Goal: Task Accomplishment & Management: Complete application form

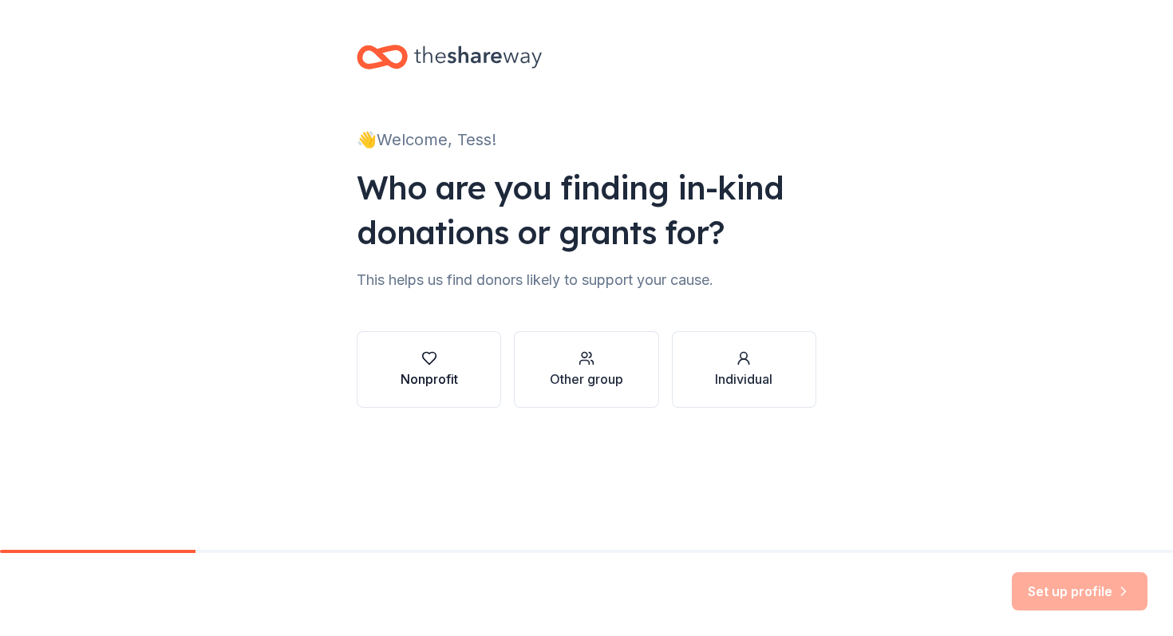
click at [446, 353] on div "button" at bounding box center [428, 358] width 57 height 16
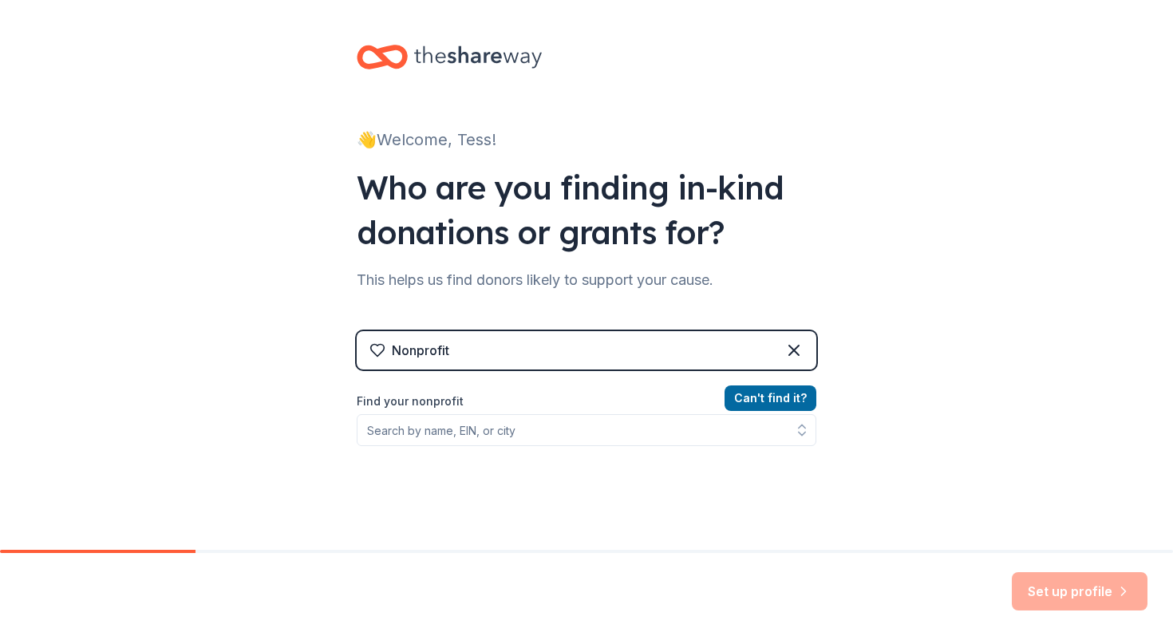
click at [446, 353] on div "Nonprofit" at bounding box center [420, 350] width 57 height 19
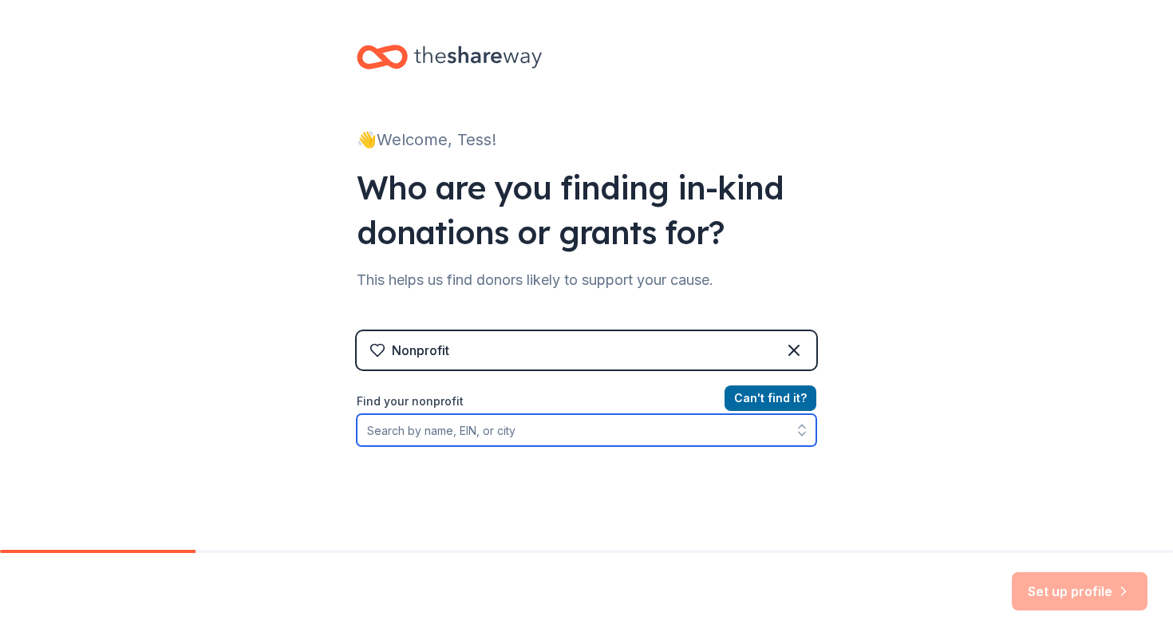
click at [467, 418] on input "Find your nonprofit" at bounding box center [586, 430] width 459 height 32
paste input "the Totally Teller auction raises critical funds to support the daily operation…"
type input "the Totally Teller auction raises critical funds to support the daily operation…"
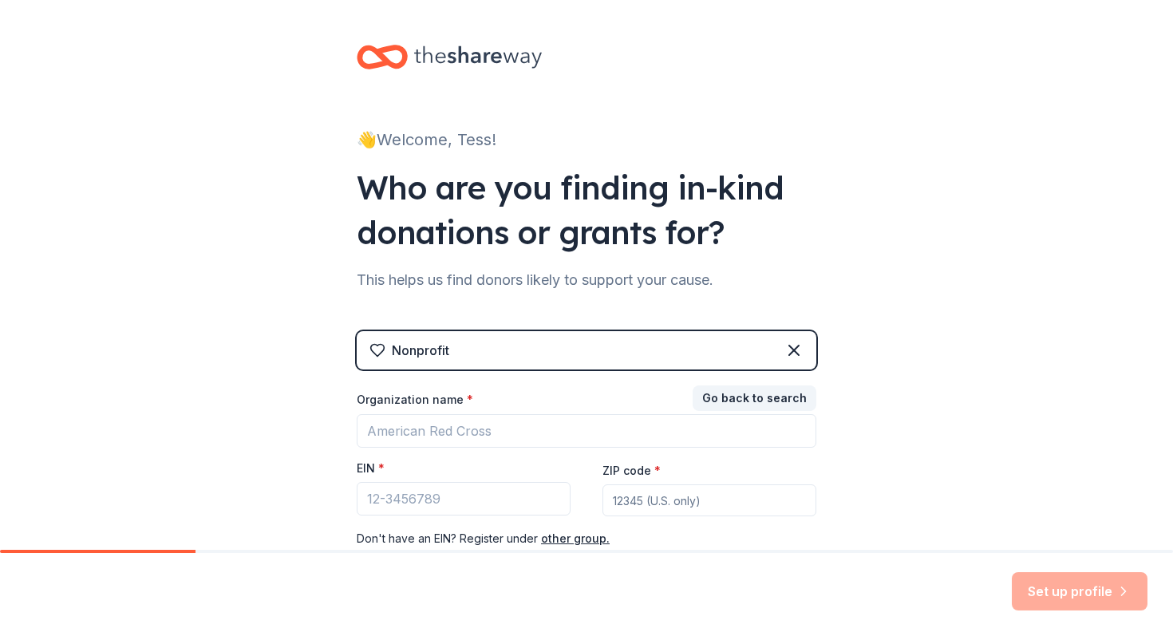
scroll to position [81, 0]
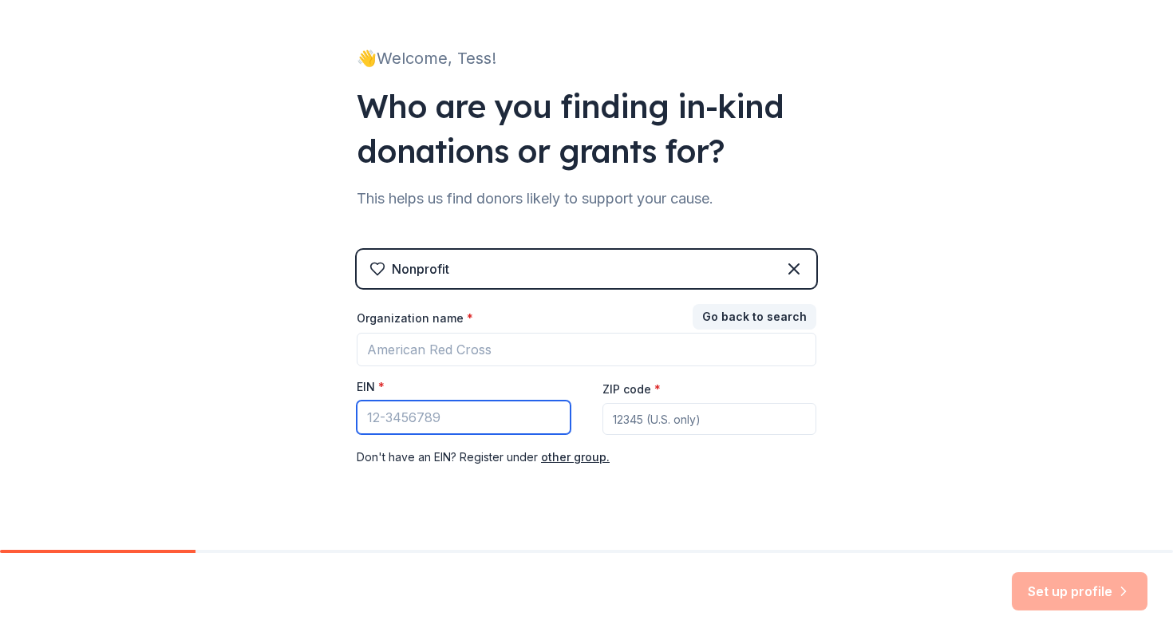
click at [469, 413] on input "EIN *" at bounding box center [464, 417] width 214 height 34
paste input "84-6047983"
type input "84-6047983"
click at [462, 478] on div "Nonprofit Go back to search Organization name * EIN * 84-6047983 ZIP code * Don…" at bounding box center [586, 374] width 459 height 249
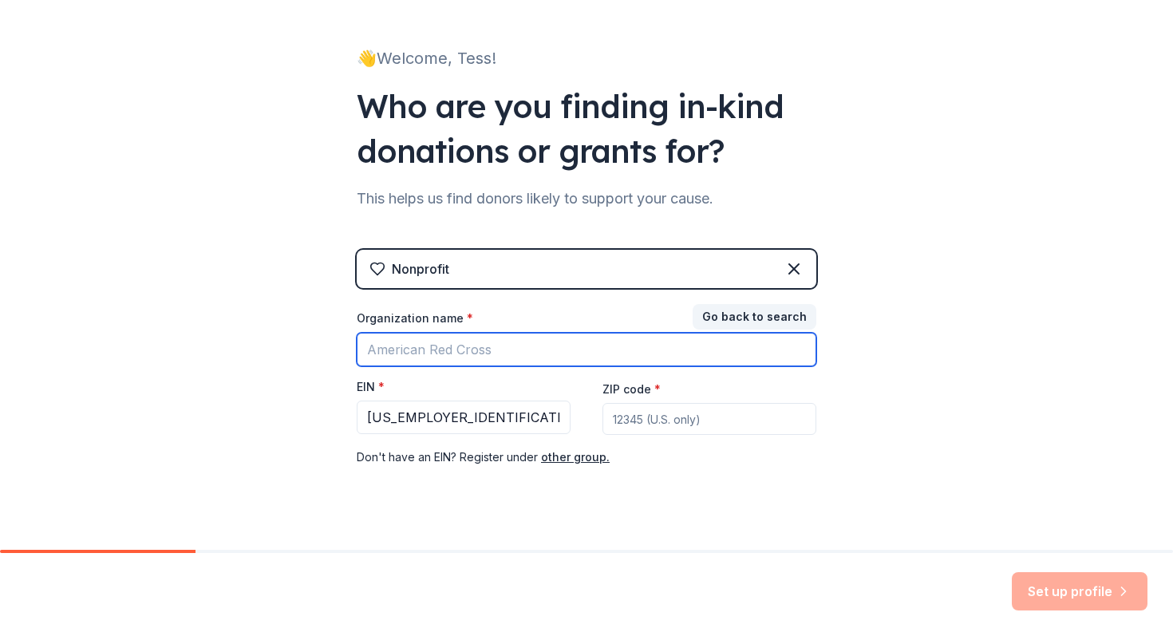
click at [495, 353] on input "Organization name *" at bounding box center [586, 350] width 459 height 34
type input "Teller Elementary PTA"
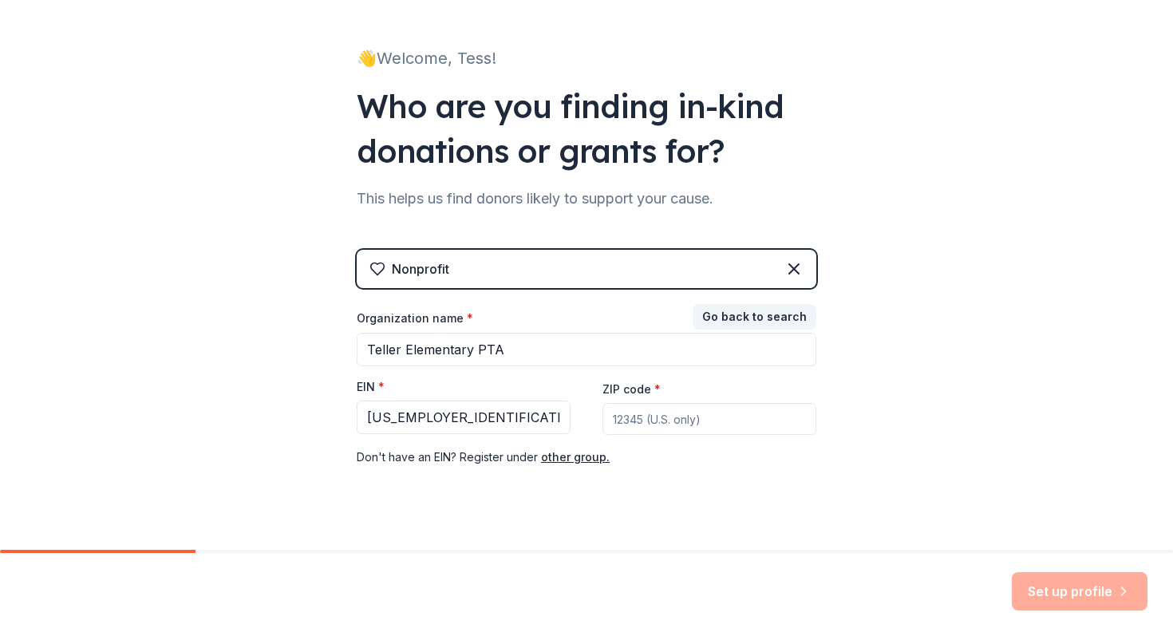
click at [644, 424] on input "ZIP code *" at bounding box center [709, 419] width 214 height 32
type input "80206"
click at [1042, 593] on button "Set up profile" at bounding box center [1080, 591] width 136 height 38
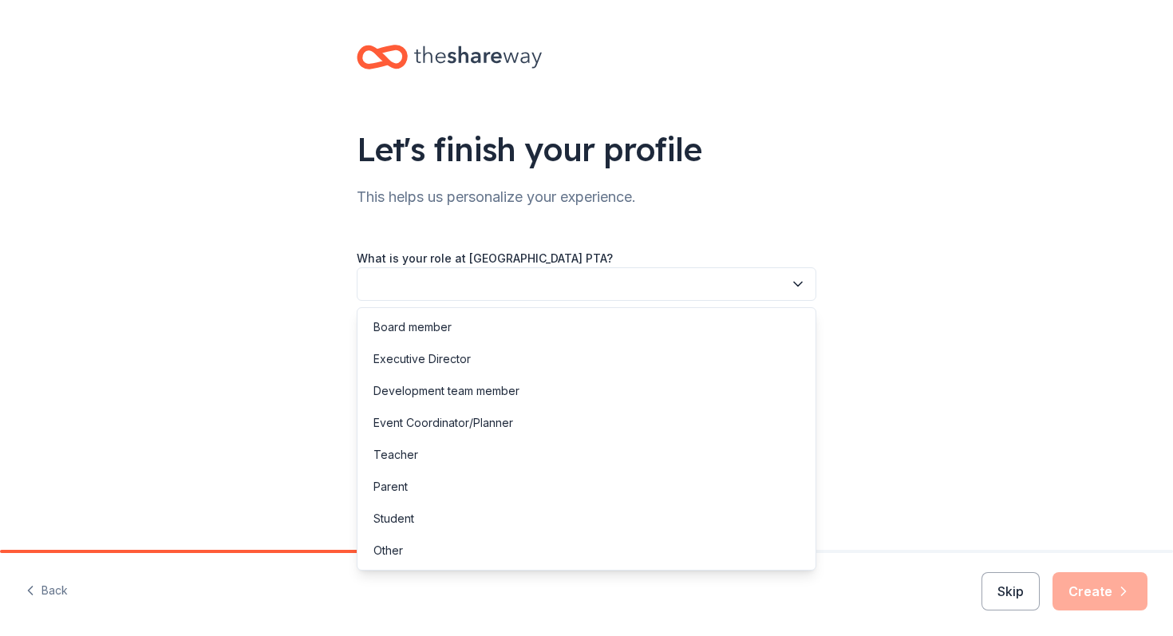
click at [732, 280] on button "button" at bounding box center [586, 284] width 459 height 34
click at [690, 326] on div "Board member" at bounding box center [587, 327] width 452 height 32
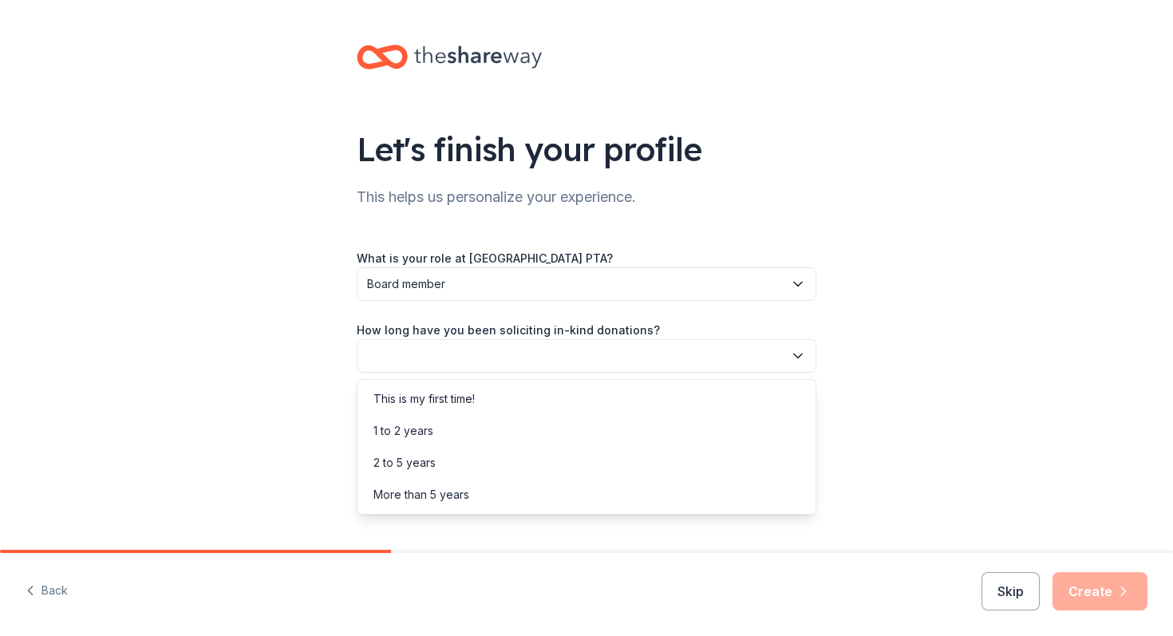
click at [685, 353] on button "button" at bounding box center [586, 356] width 459 height 34
click at [670, 441] on div "1 to 2 years" at bounding box center [587, 431] width 452 height 32
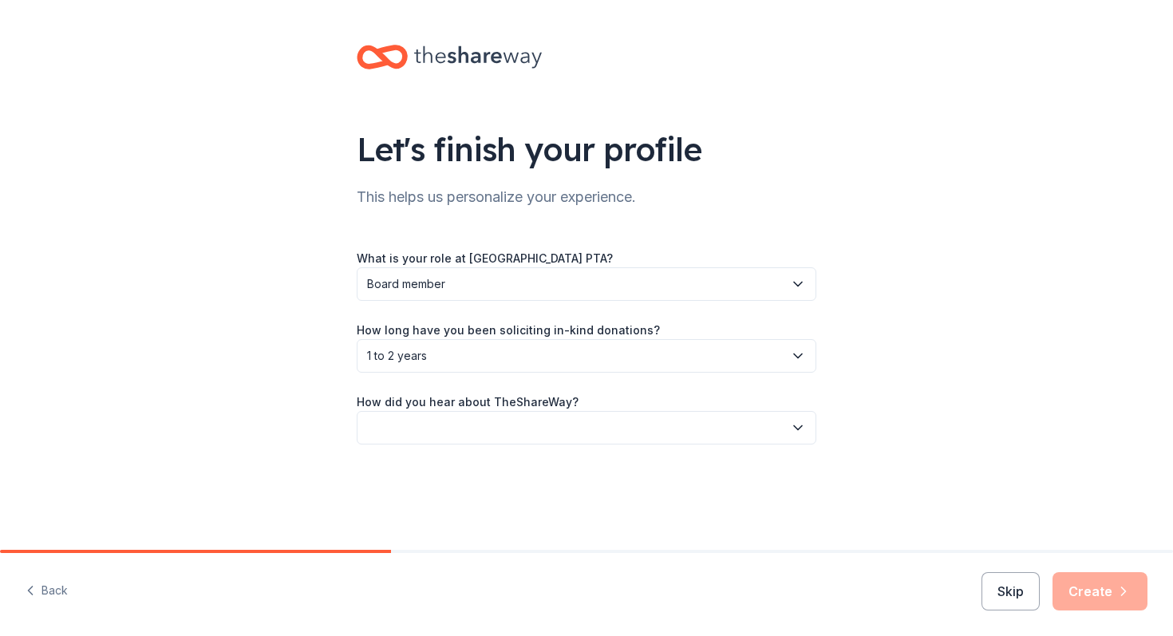
click at [673, 425] on button "button" at bounding box center [586, 428] width 459 height 34
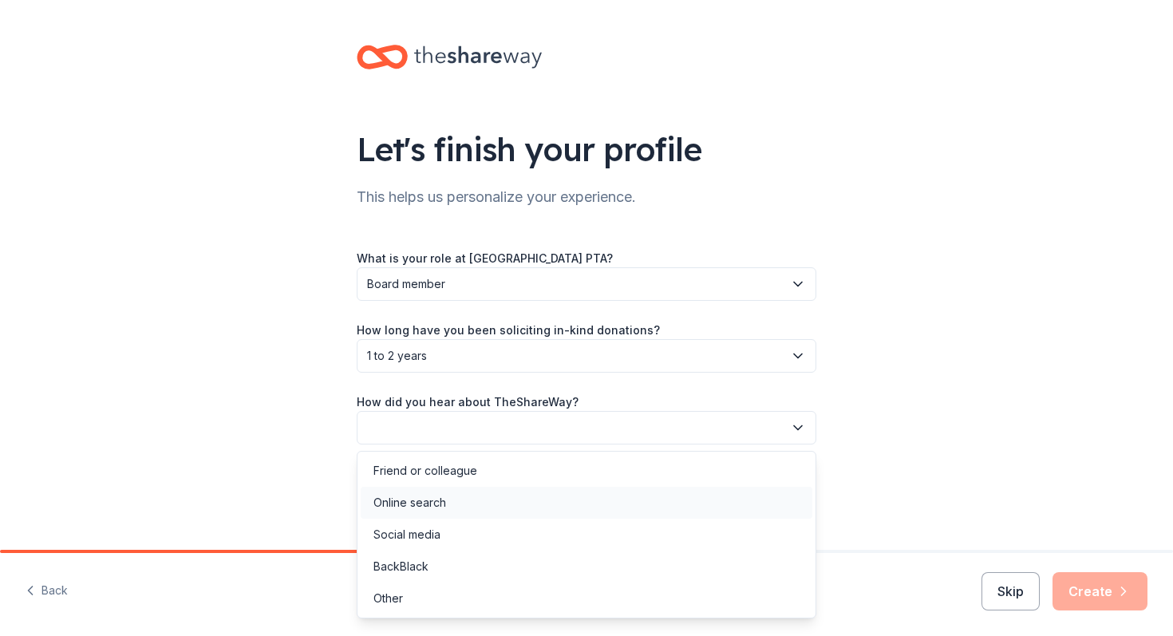
click at [660, 487] on div "Online search" at bounding box center [587, 503] width 452 height 32
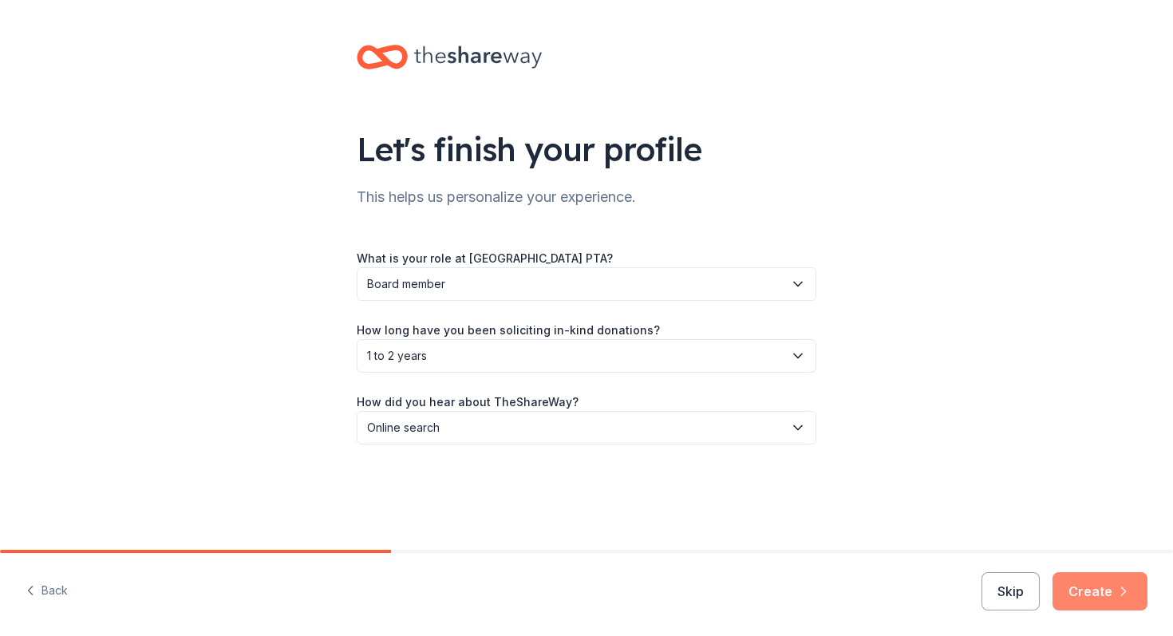
click at [1066, 590] on button "Create" at bounding box center [1099, 591] width 95 height 38
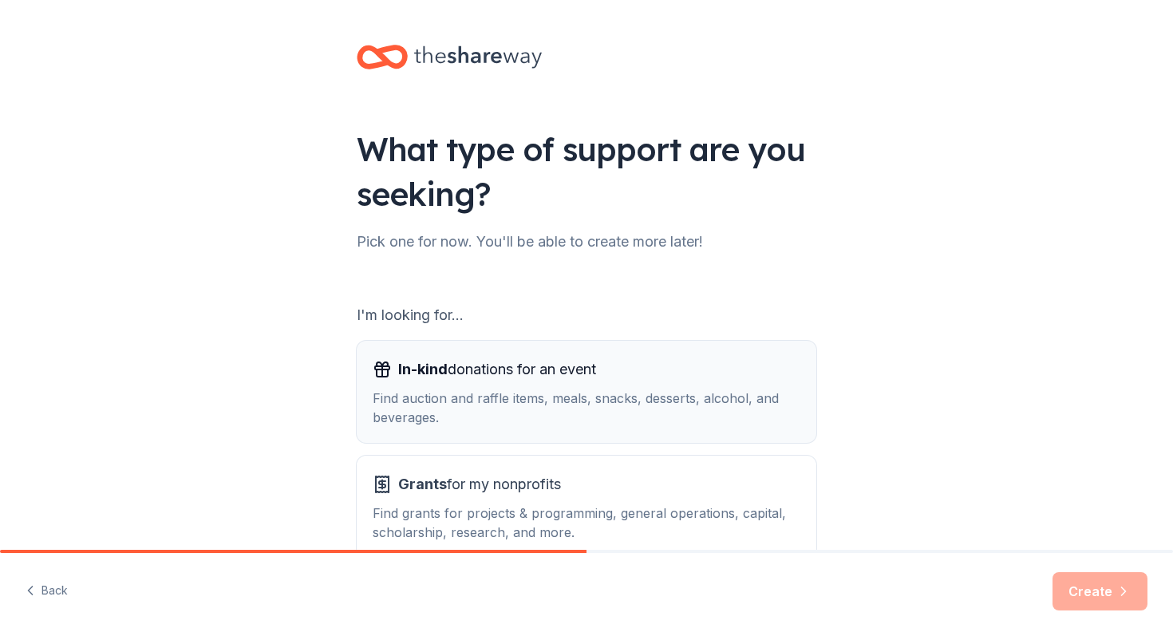
scroll to position [94, 0]
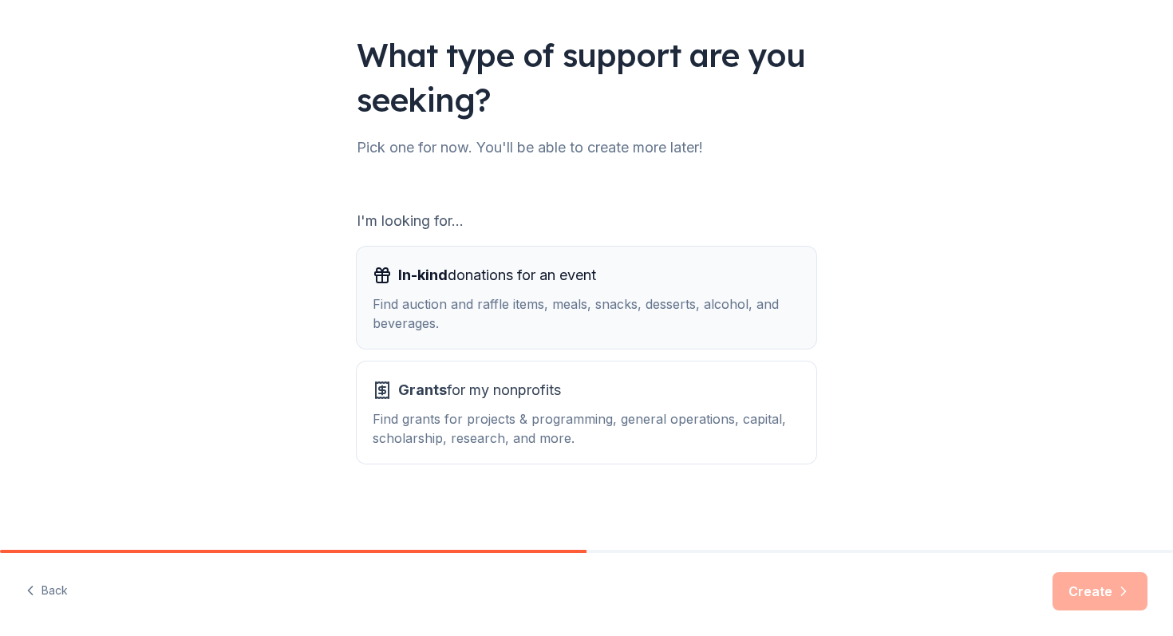
click at [730, 309] on div "Find auction and raffle items, meals, snacks, desserts, alcohol, and beverages." at bounding box center [587, 313] width 428 height 38
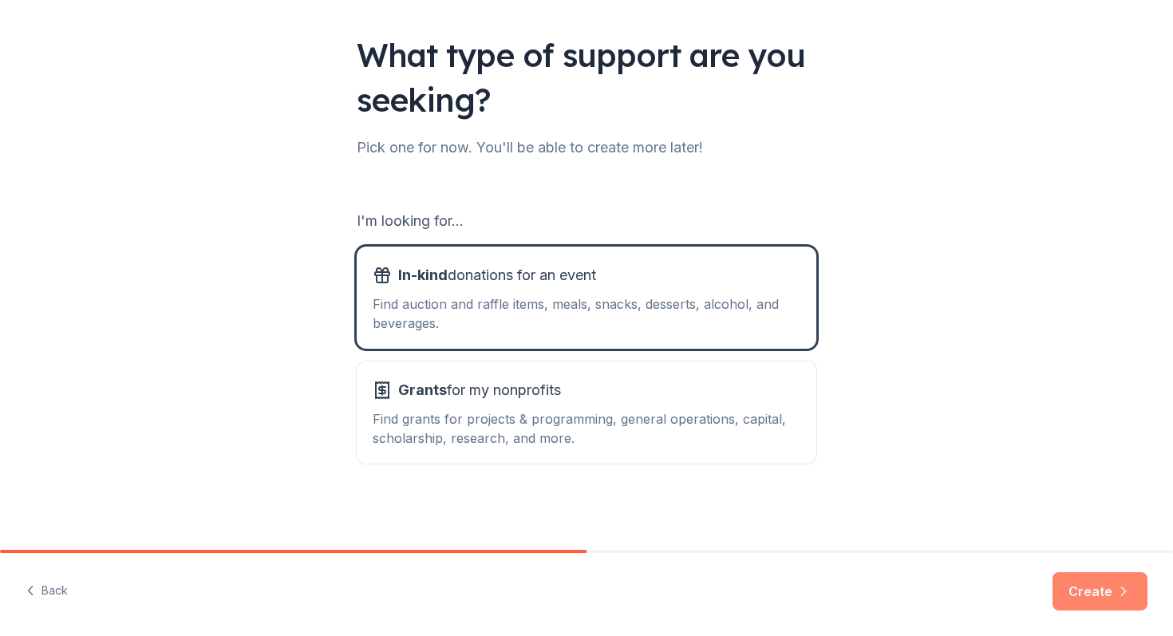
click at [1070, 585] on button "Create" at bounding box center [1099, 591] width 95 height 38
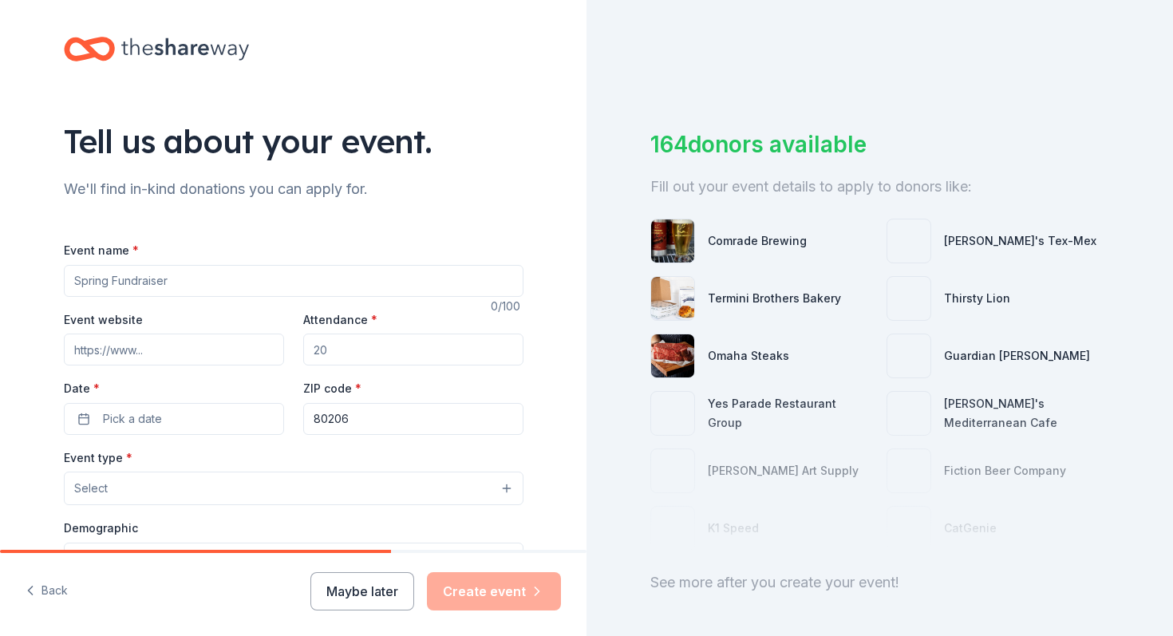
scroll to position [11, 0]
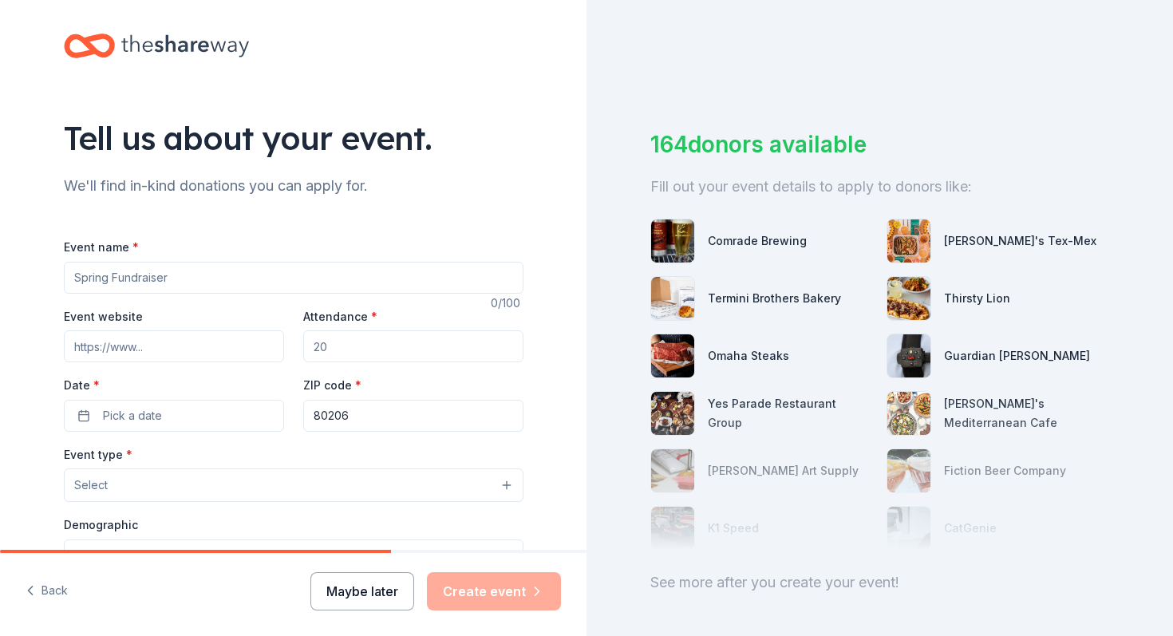
click at [387, 589] on button "Maybe later" at bounding box center [362, 591] width 104 height 38
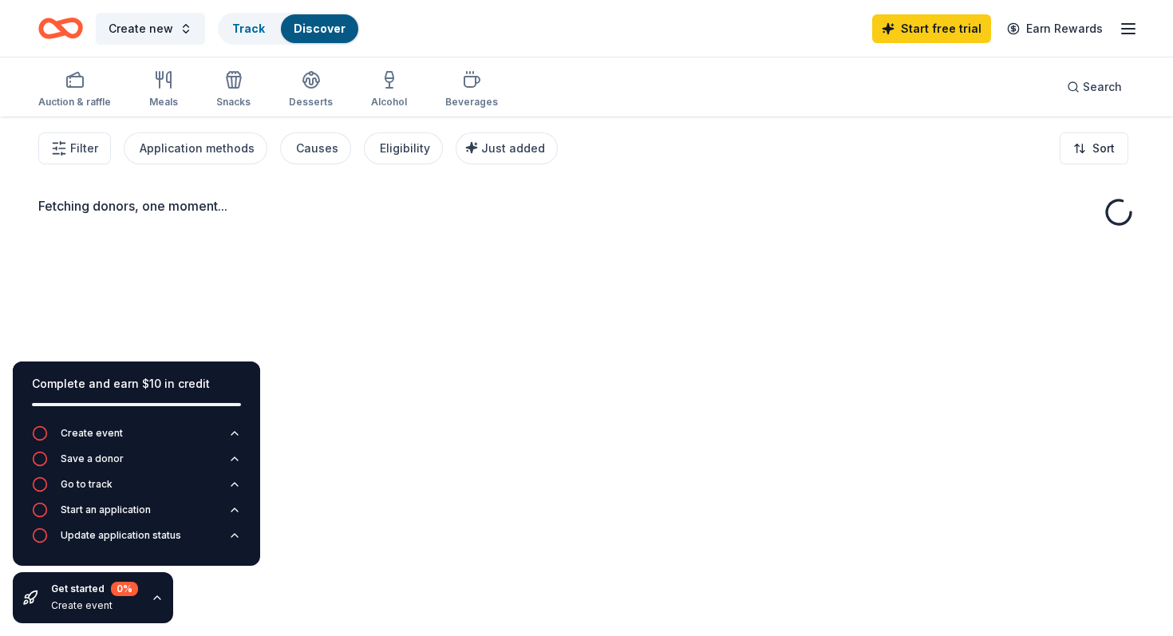
click at [93, 413] on div "Complete and earn $10 in credit" at bounding box center [136, 393] width 247 height 64
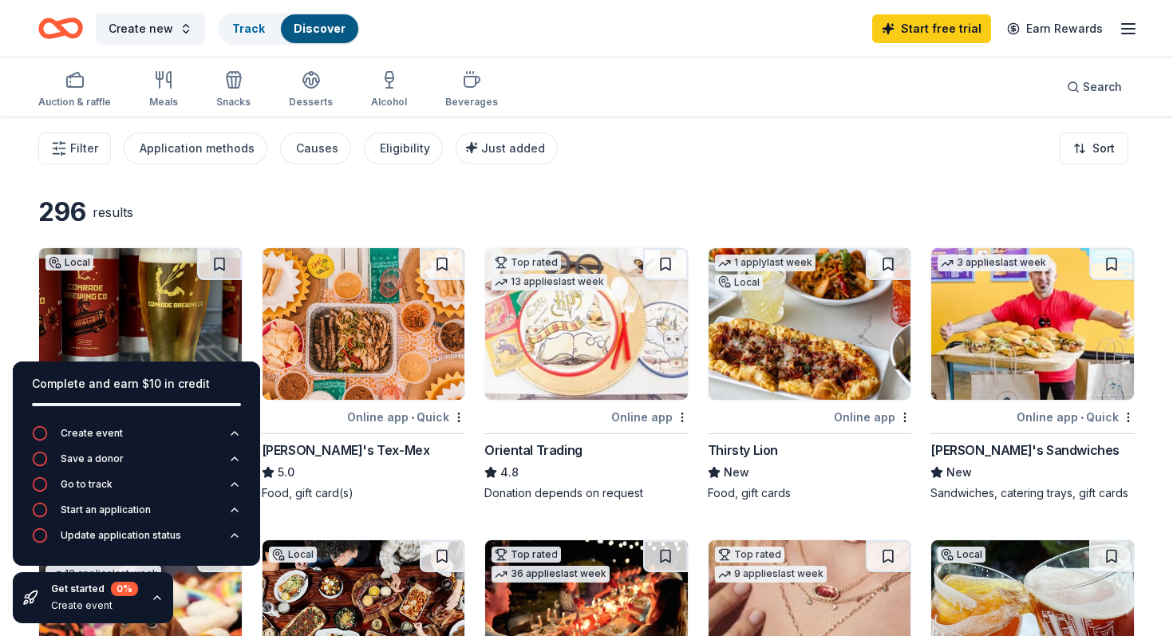
click at [161, 603] on div "Get started 0 % Create event" at bounding box center [93, 597] width 160 height 51
click at [155, 596] on icon "button" at bounding box center [157, 597] width 6 height 3
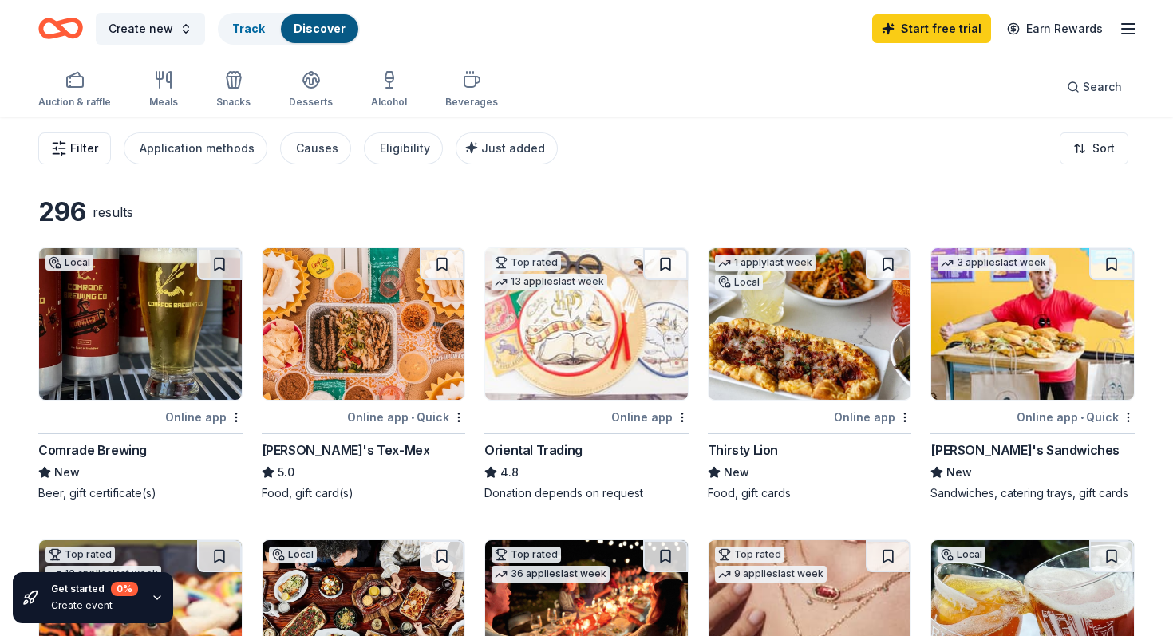
click at [75, 149] on span "Filter" at bounding box center [84, 148] width 28 height 19
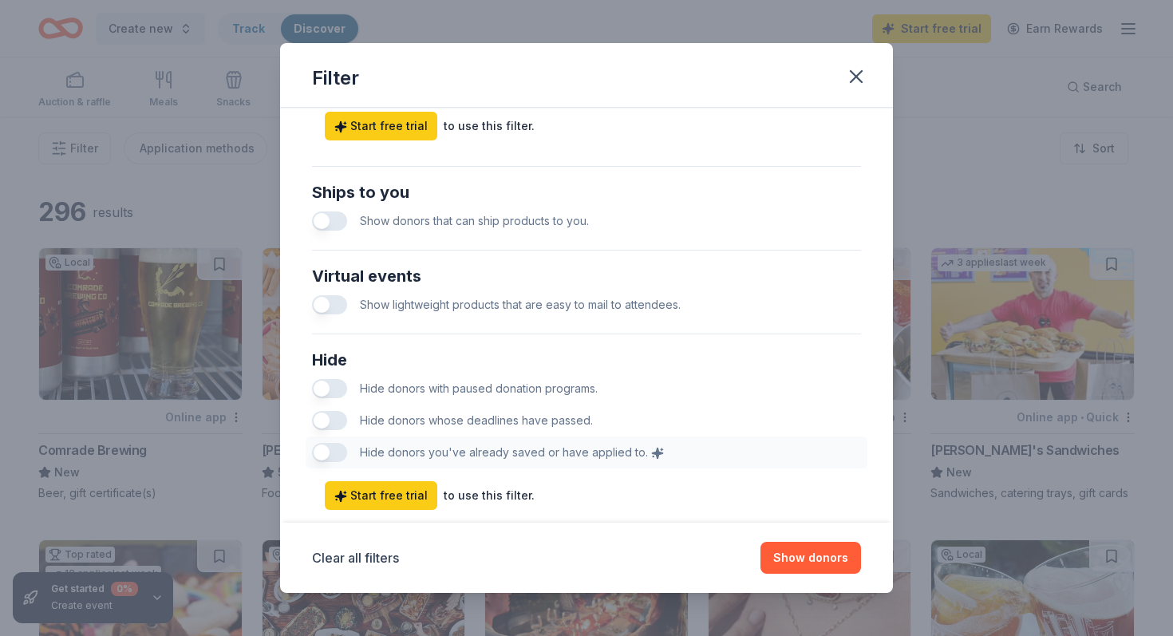
scroll to position [745, 0]
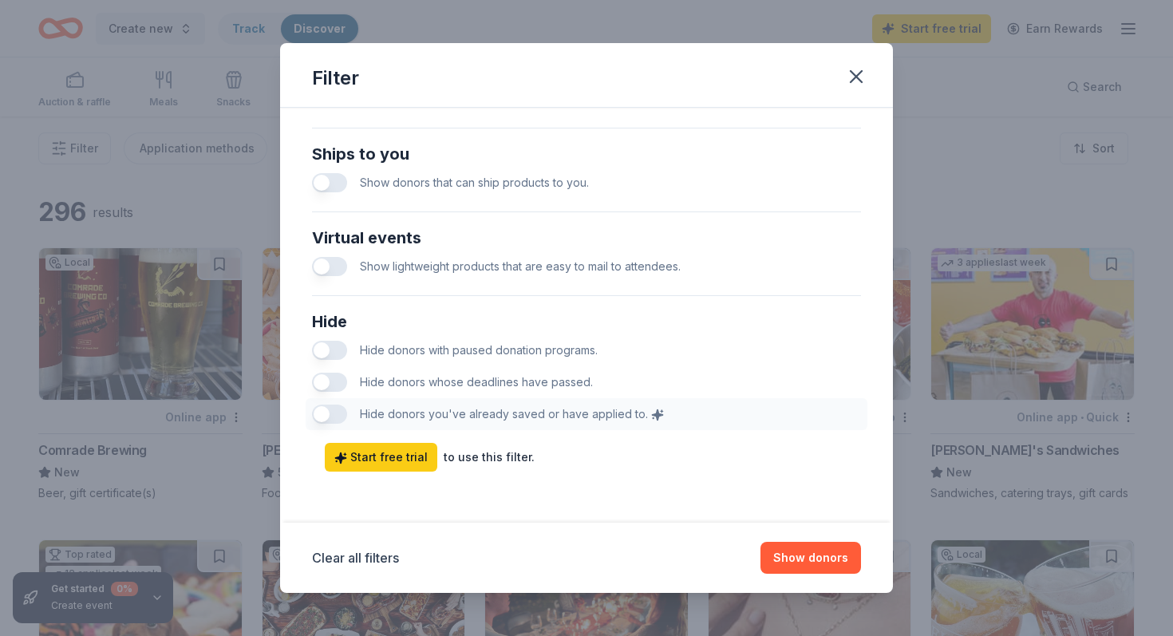
click at [341, 349] on button "button" at bounding box center [329, 350] width 35 height 19
click at [330, 377] on button "button" at bounding box center [329, 382] width 35 height 19
click at [811, 569] on button "Show 254 donors" at bounding box center [799, 558] width 123 height 32
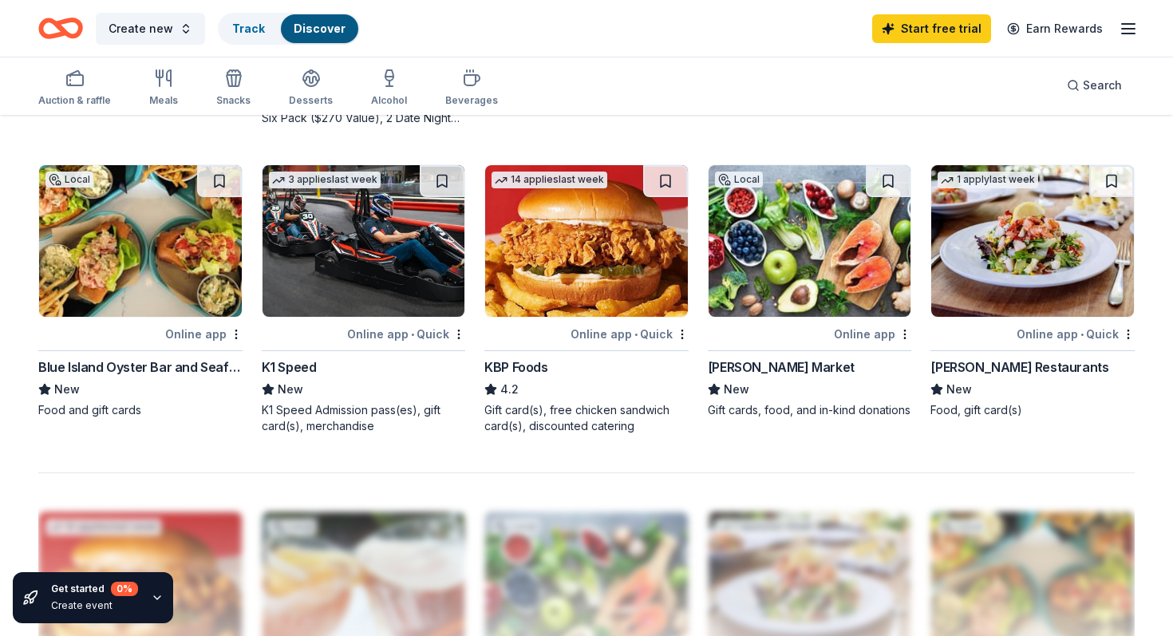
scroll to position [996, 0]
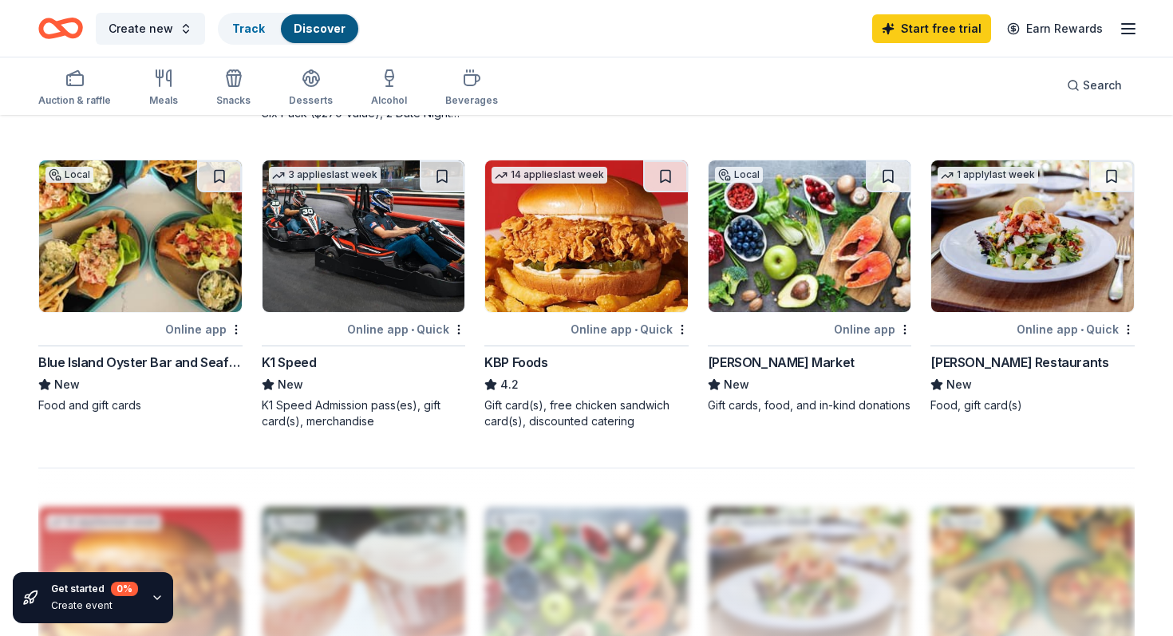
click at [394, 295] on img at bounding box center [363, 236] width 203 height 152
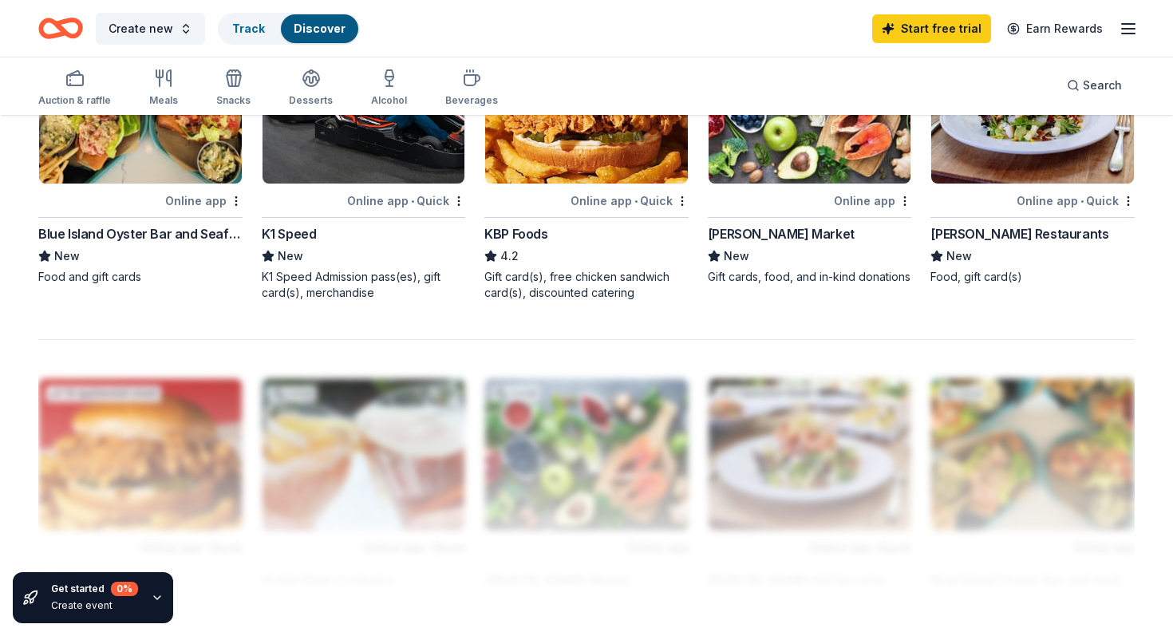
scroll to position [989, 0]
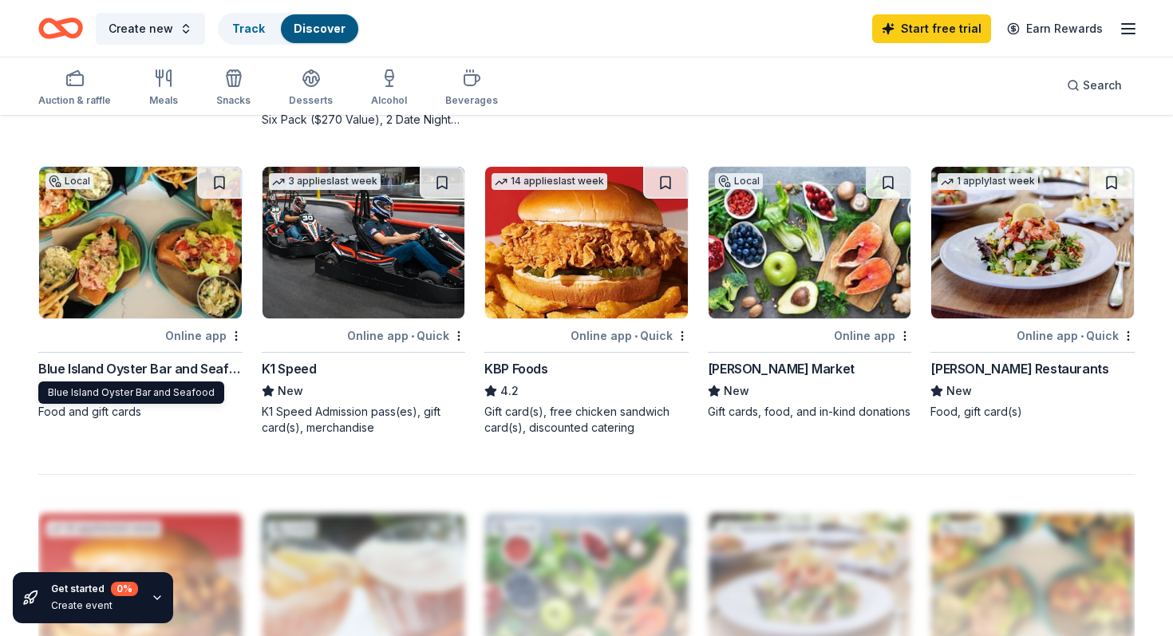
click at [145, 367] on div "Blue Island Oyster Bar and Seafood" at bounding box center [140, 368] width 204 height 19
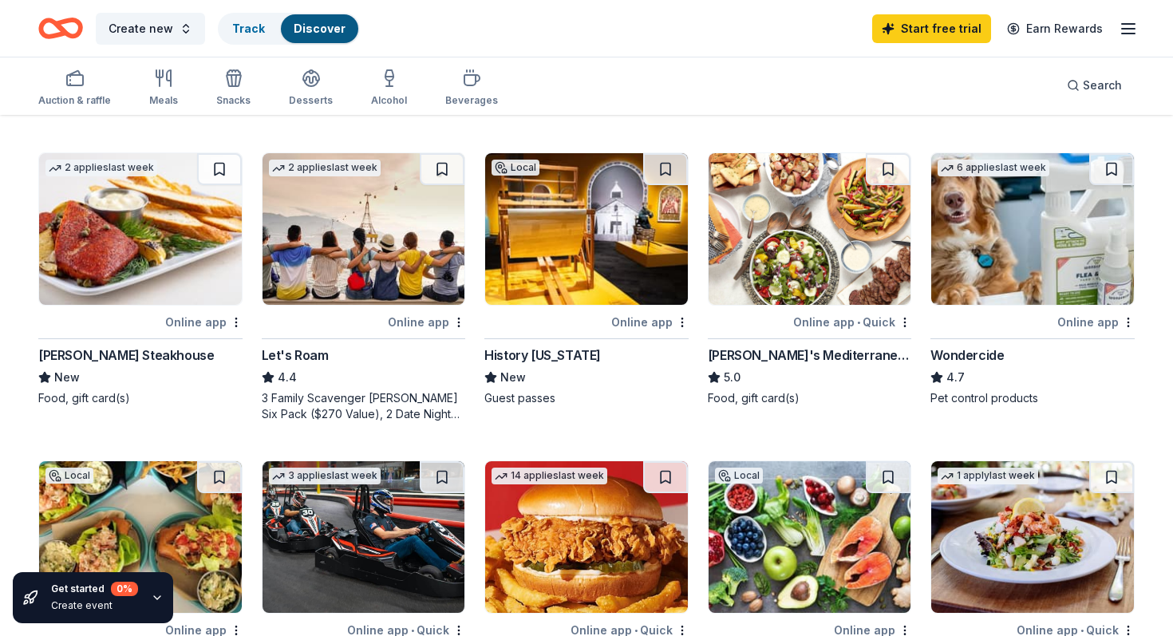
scroll to position [691, 0]
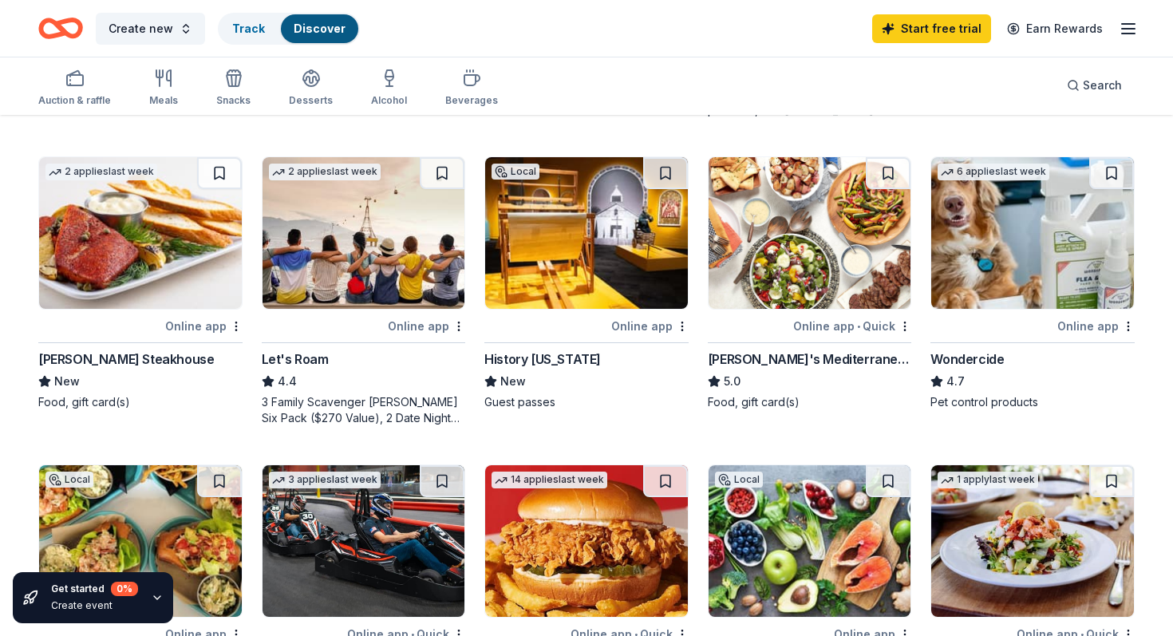
click at [369, 264] on img at bounding box center [363, 233] width 203 height 152
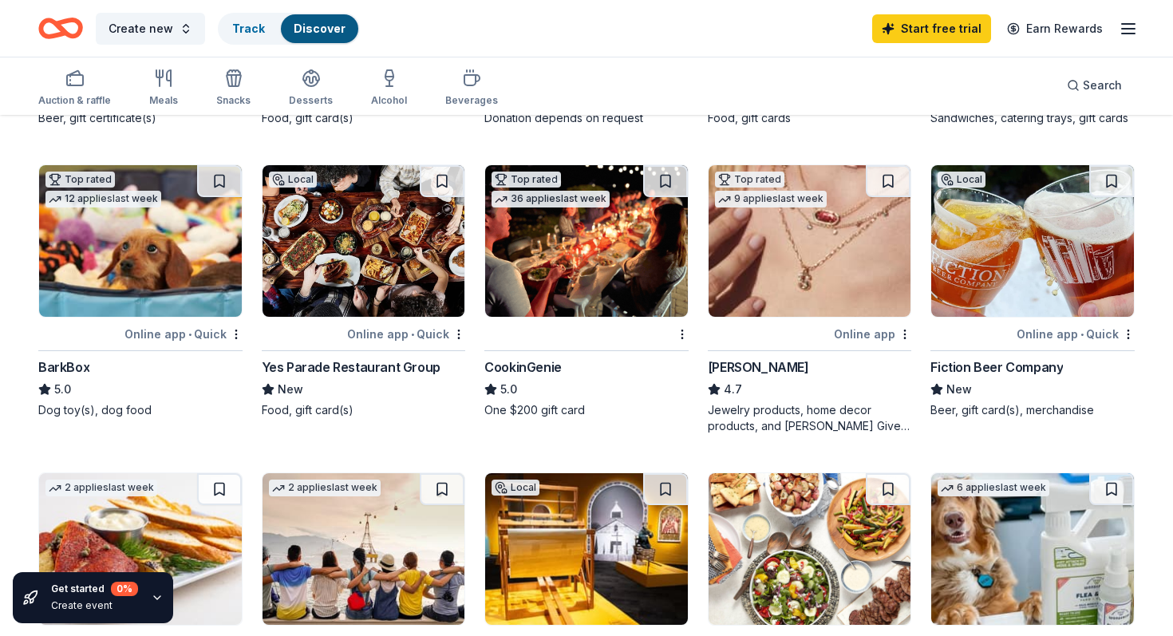
scroll to position [303, 0]
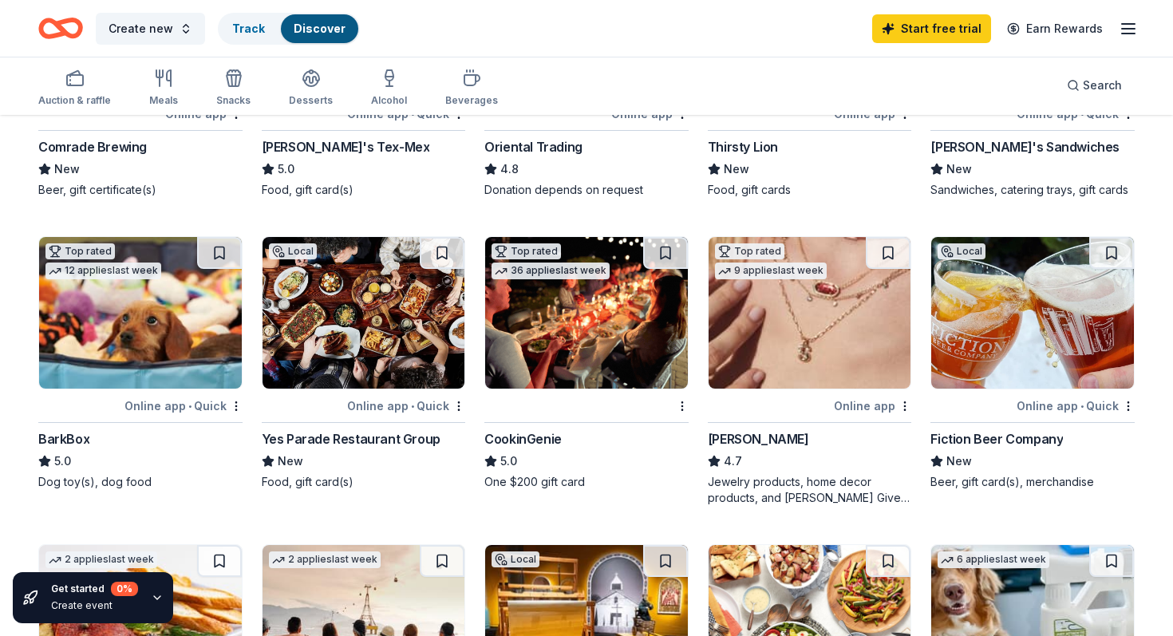
click at [144, 326] on img at bounding box center [140, 313] width 203 height 152
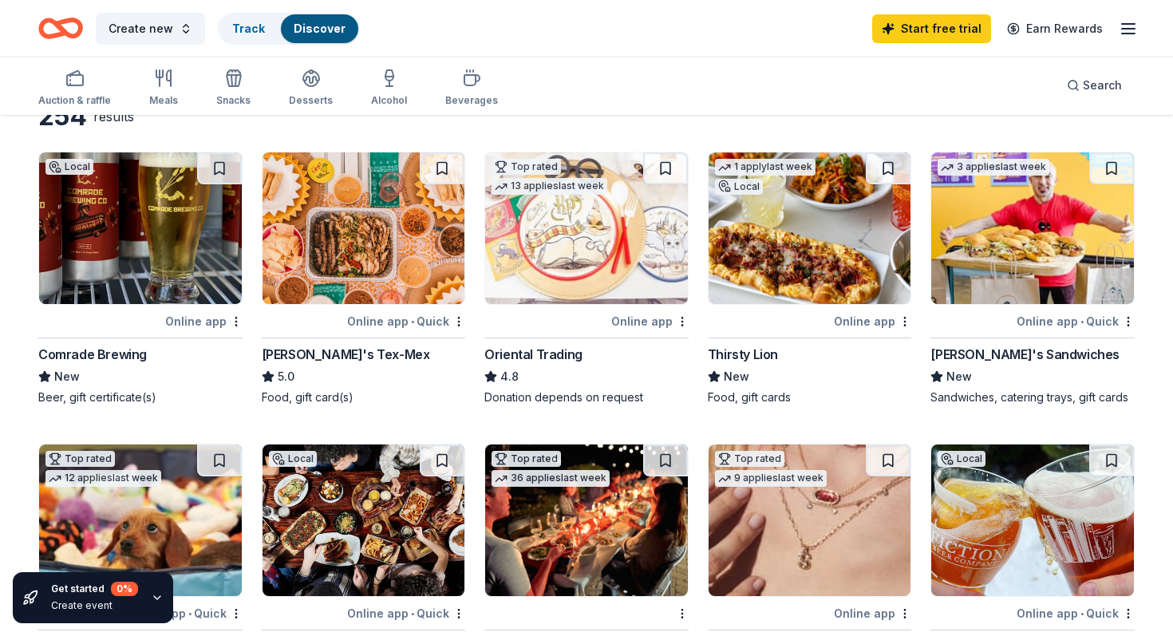
scroll to position [0, 0]
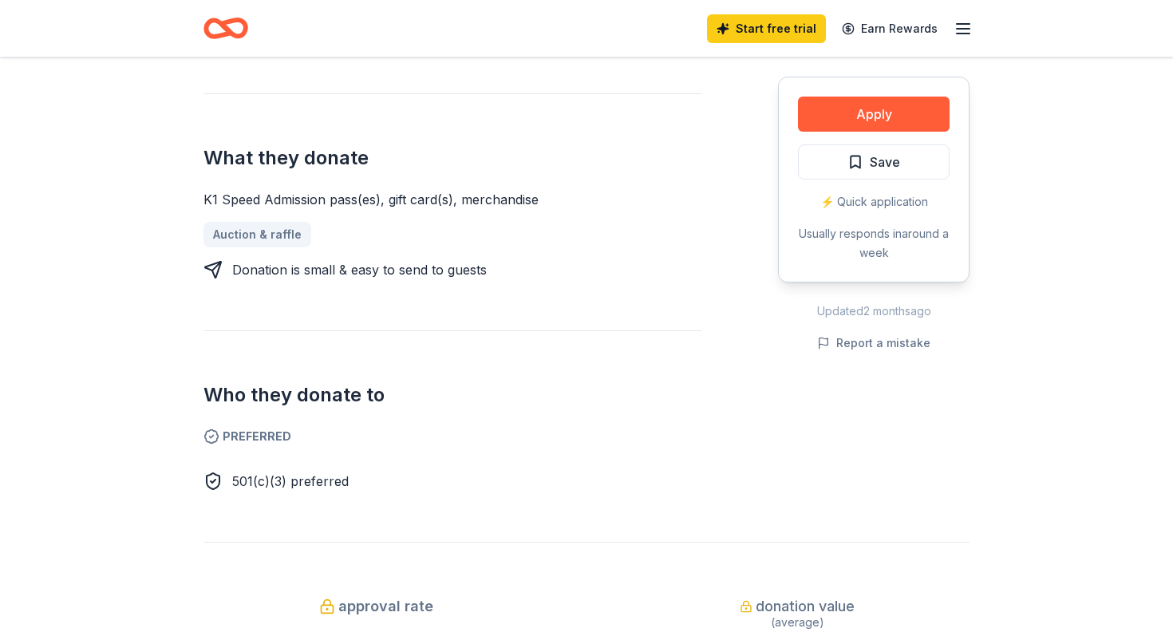
scroll to position [647, 0]
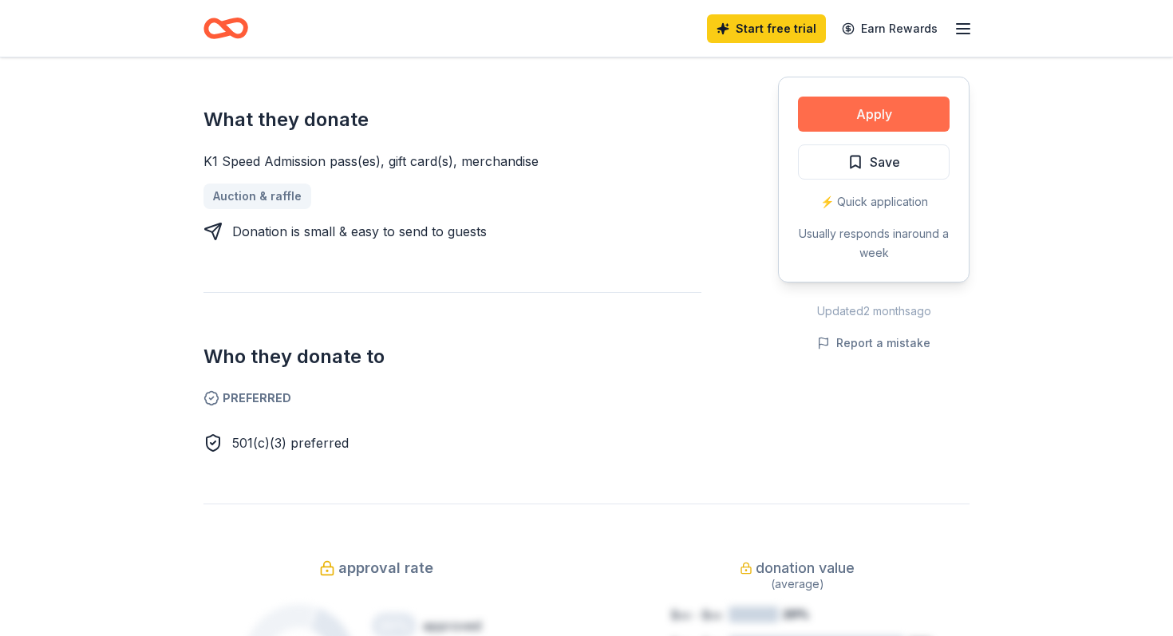
click at [867, 113] on button "Apply" at bounding box center [874, 114] width 152 height 35
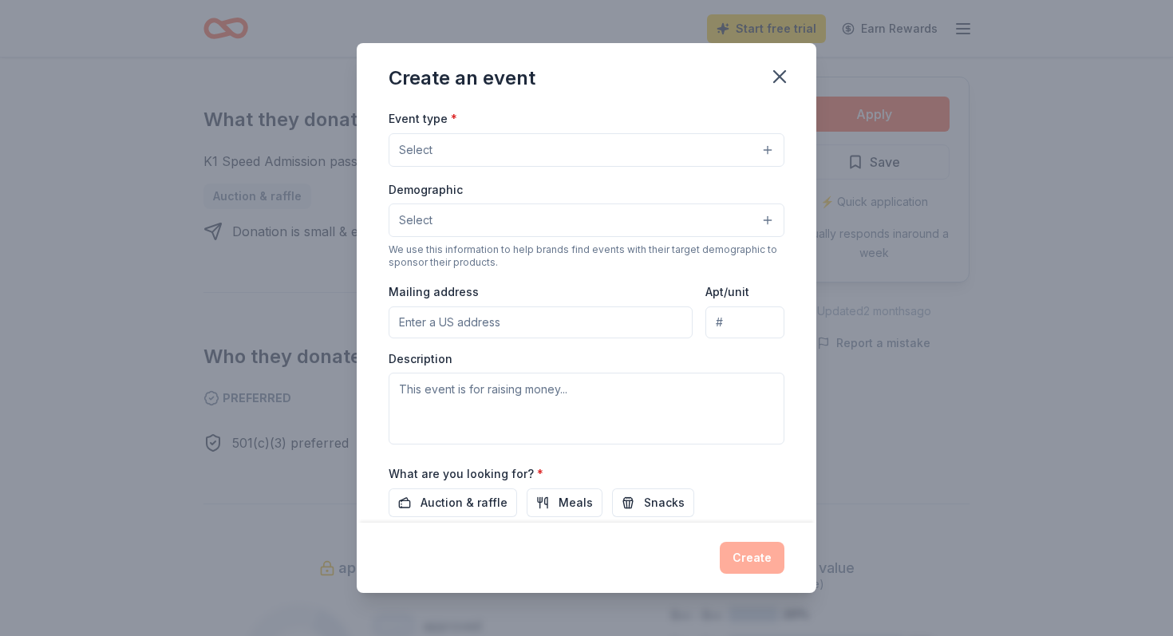
scroll to position [347, 0]
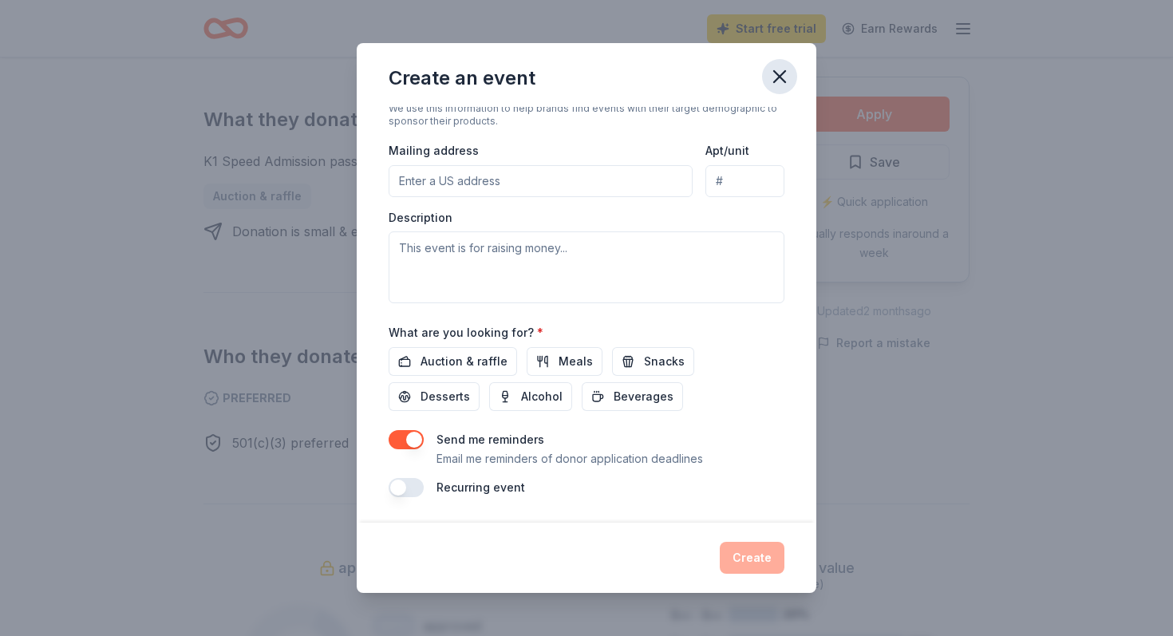
click at [783, 77] on icon "button" at bounding box center [779, 76] width 22 height 22
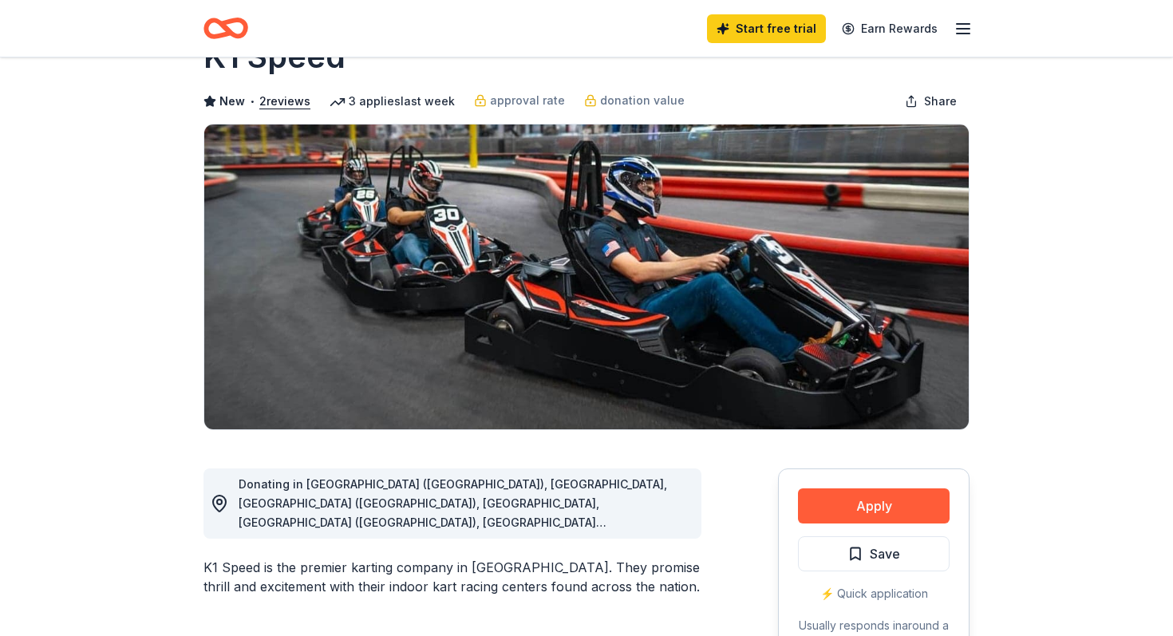
scroll to position [0, 0]
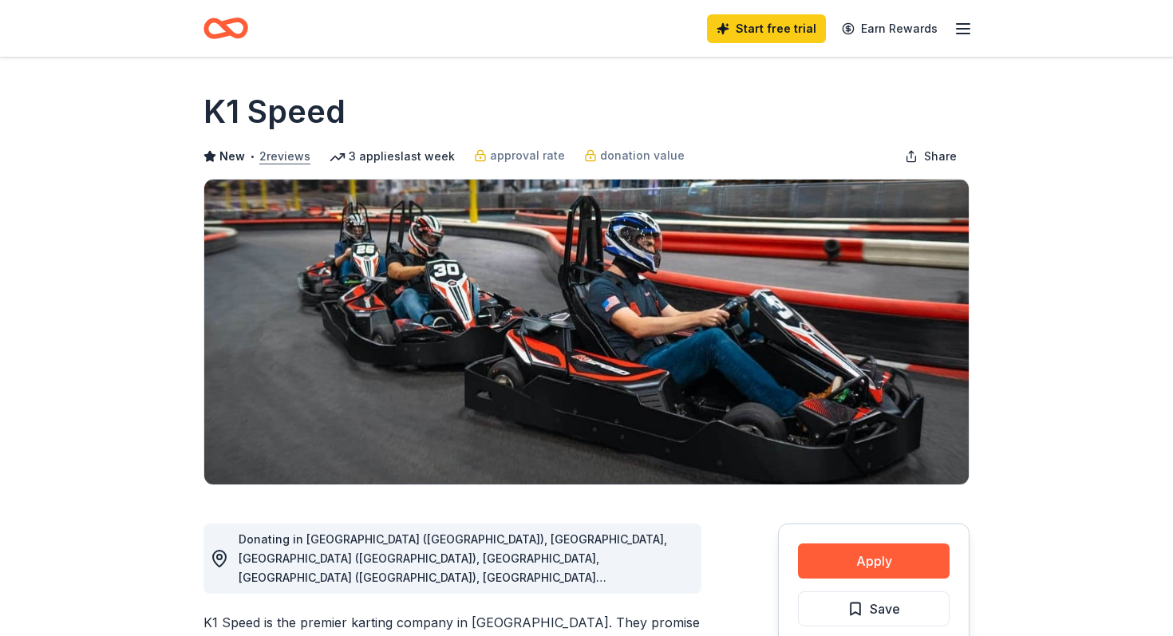
click at [269, 157] on button "2 reviews" at bounding box center [284, 156] width 51 height 19
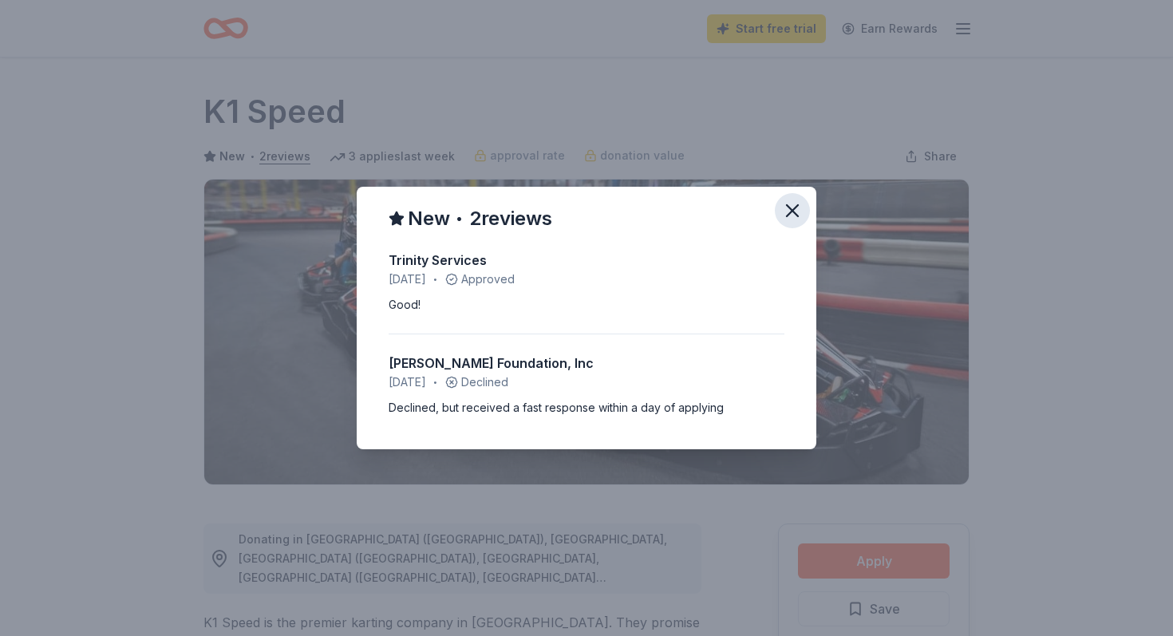
click at [791, 207] on icon "button" at bounding box center [792, 210] width 11 height 11
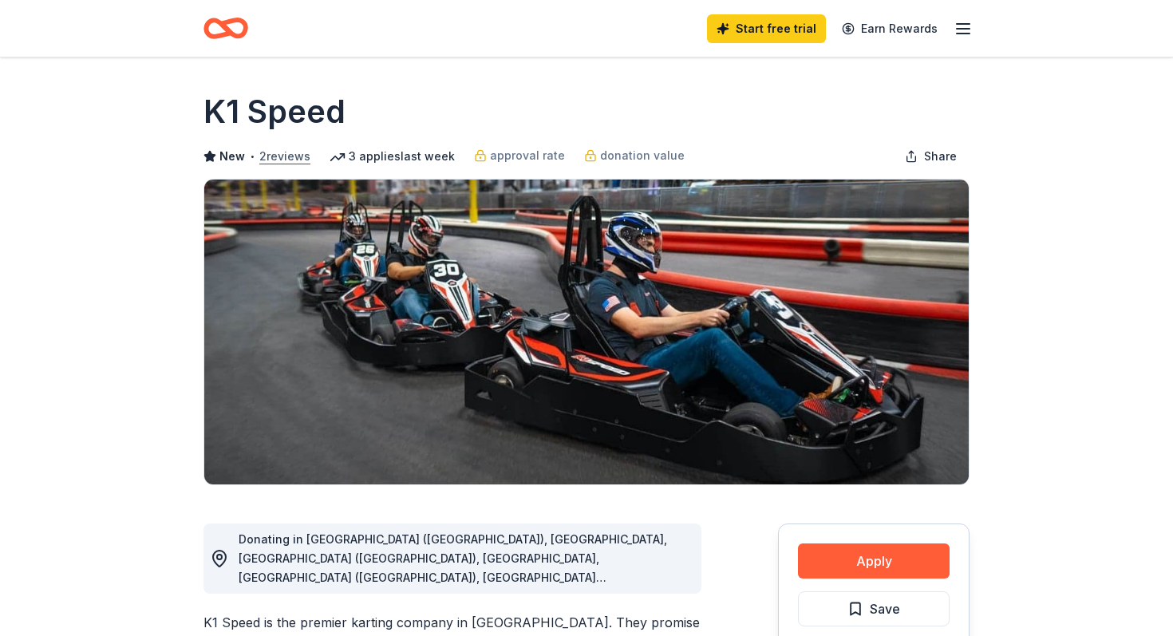
click at [286, 151] on button "2 reviews" at bounding box center [284, 156] width 51 height 19
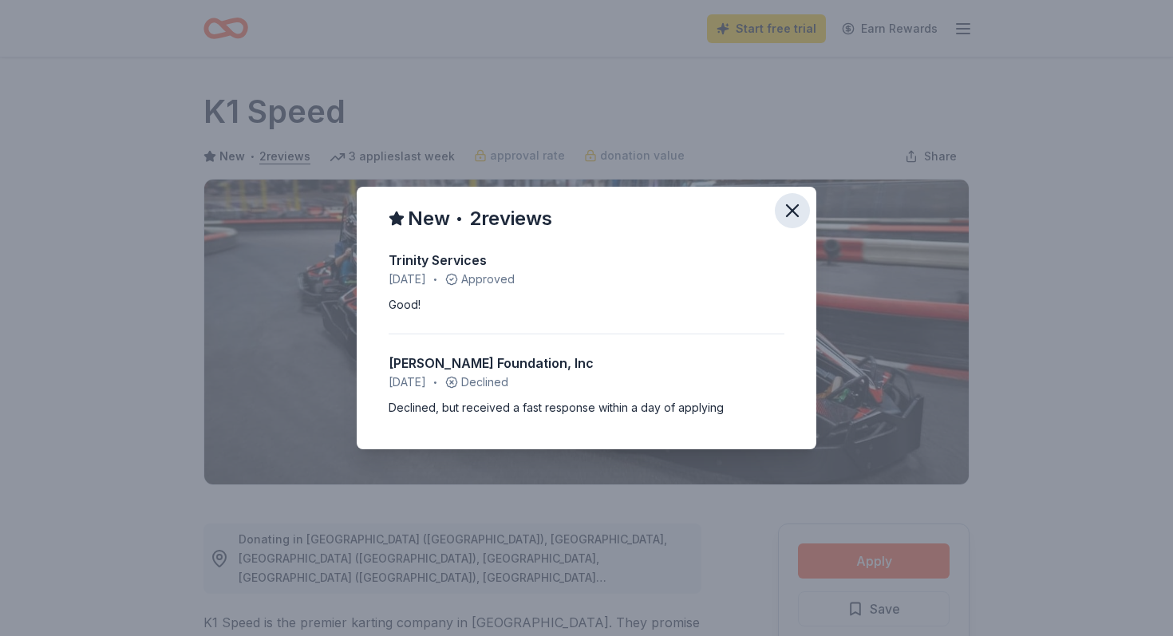
click at [783, 216] on icon "button" at bounding box center [792, 210] width 22 height 22
